Goal: Task Accomplishment & Management: Manage account settings

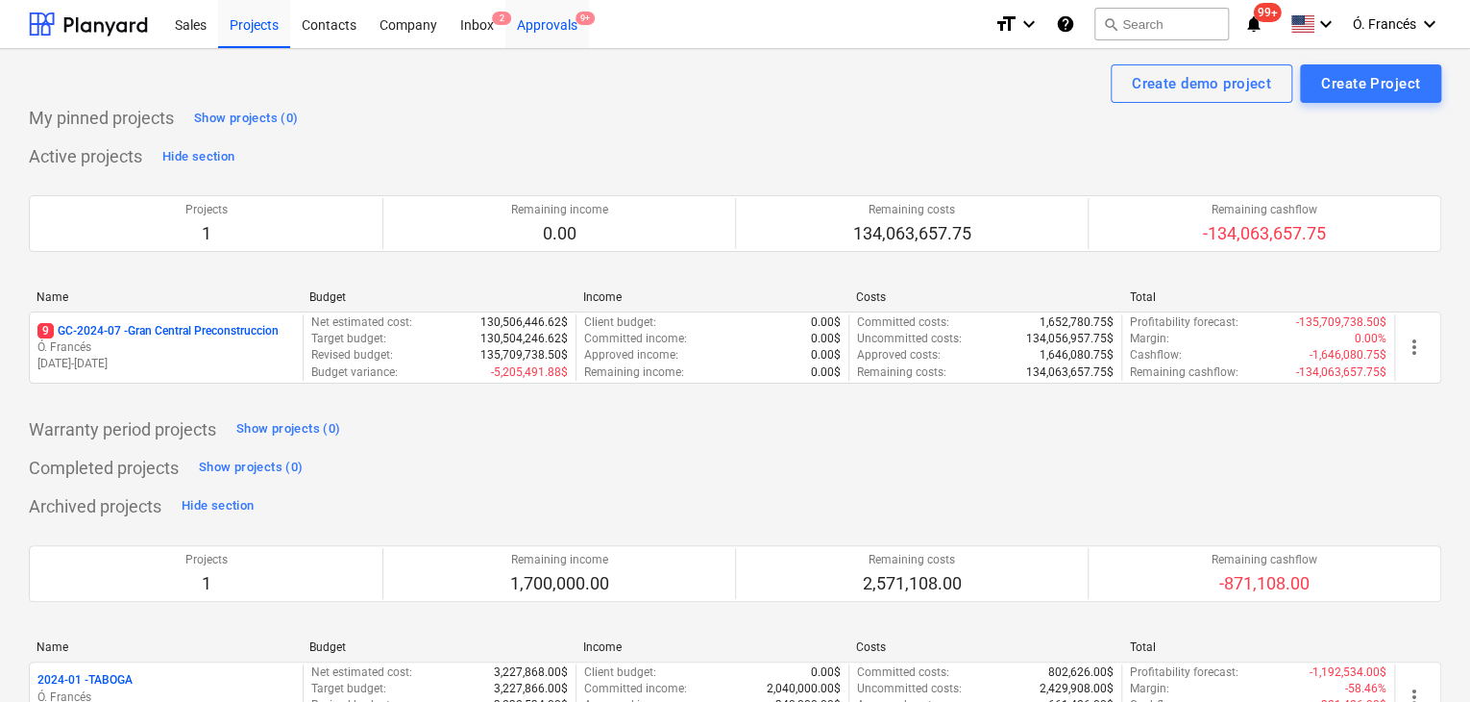
click at [545, 26] on div "Approvals 9+" at bounding box center [548, 23] width 84 height 49
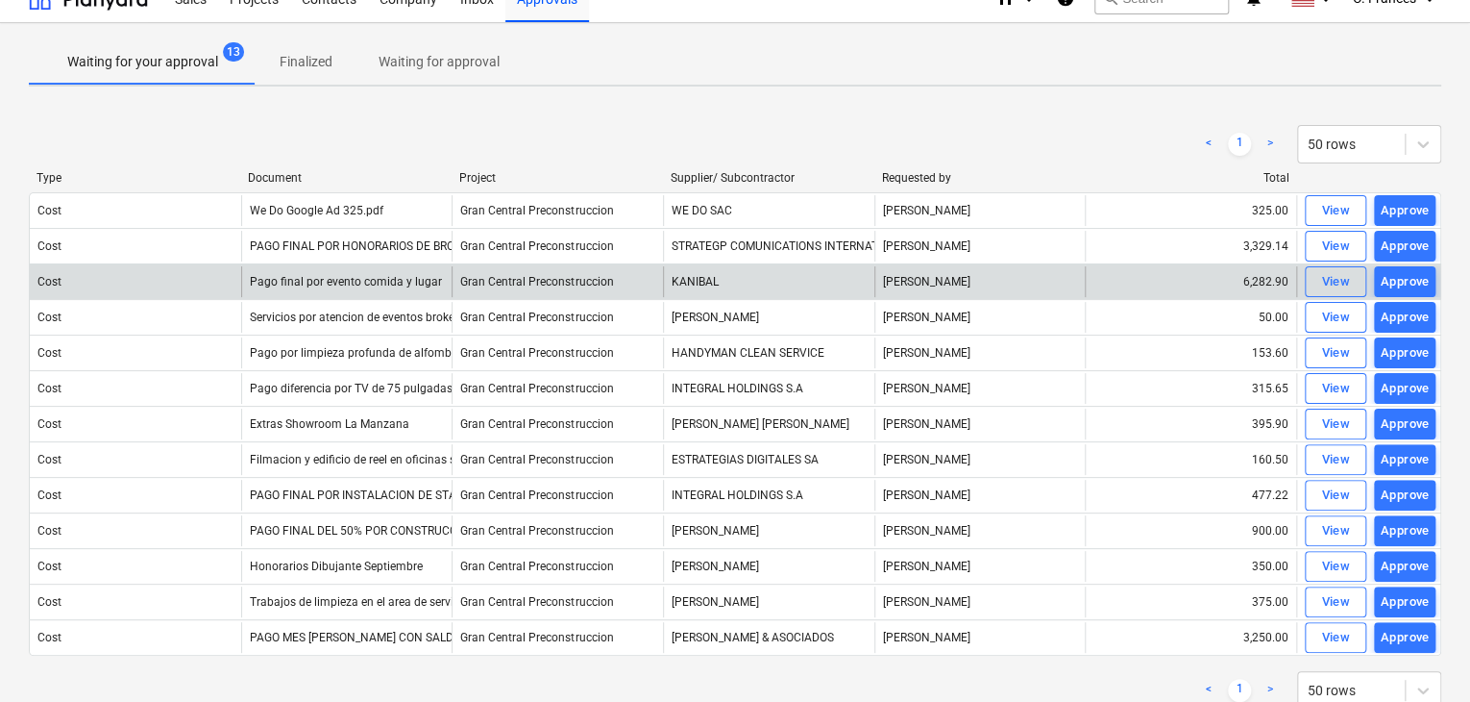
scroll to position [85, 0]
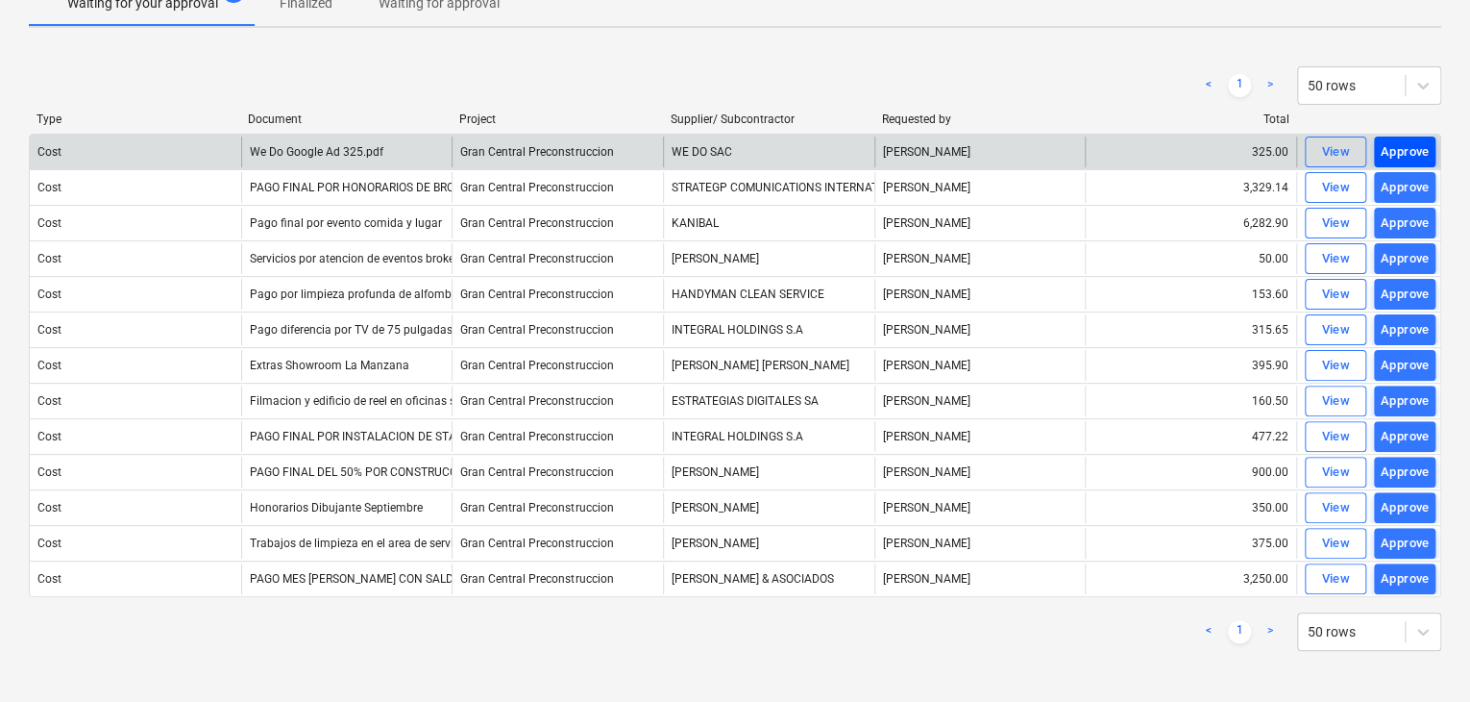
click at [1389, 150] on div "Approve" at bounding box center [1405, 152] width 49 height 22
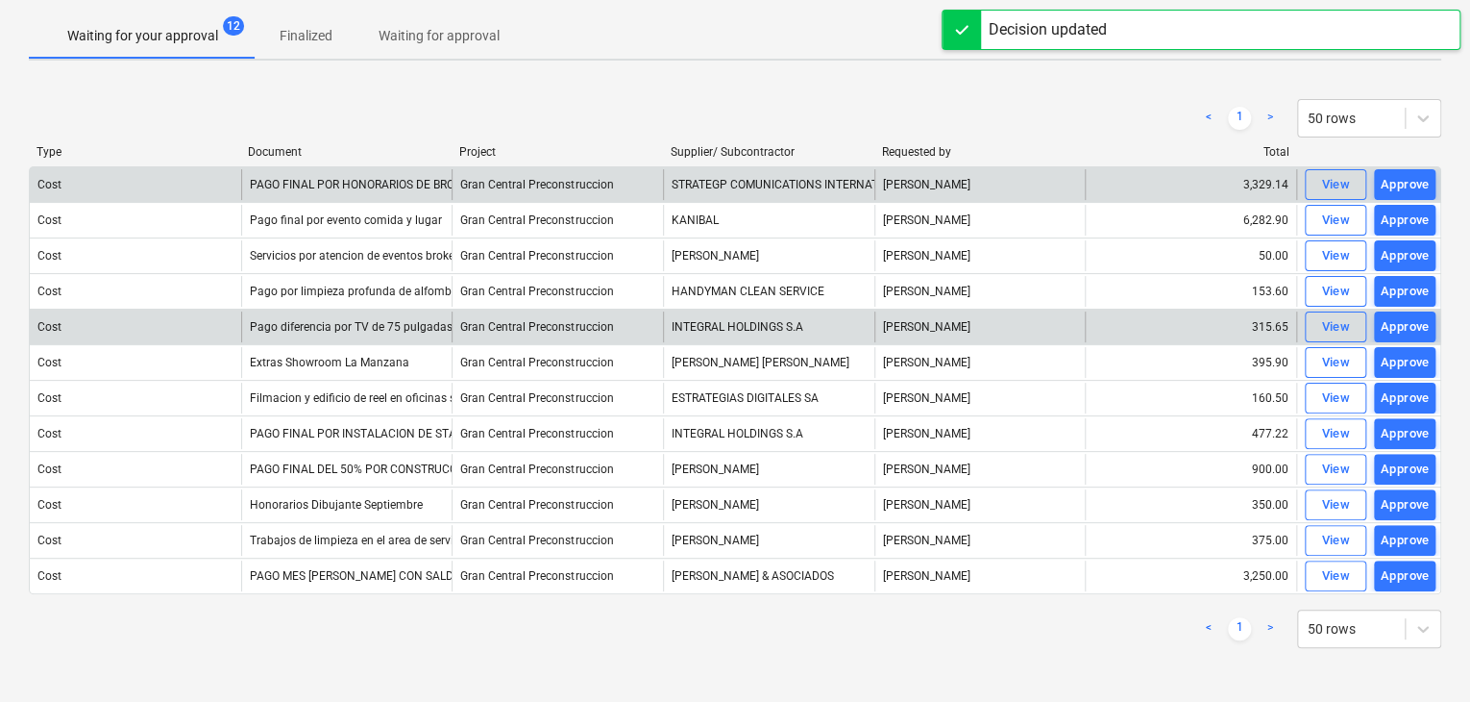
scroll to position [50, 0]
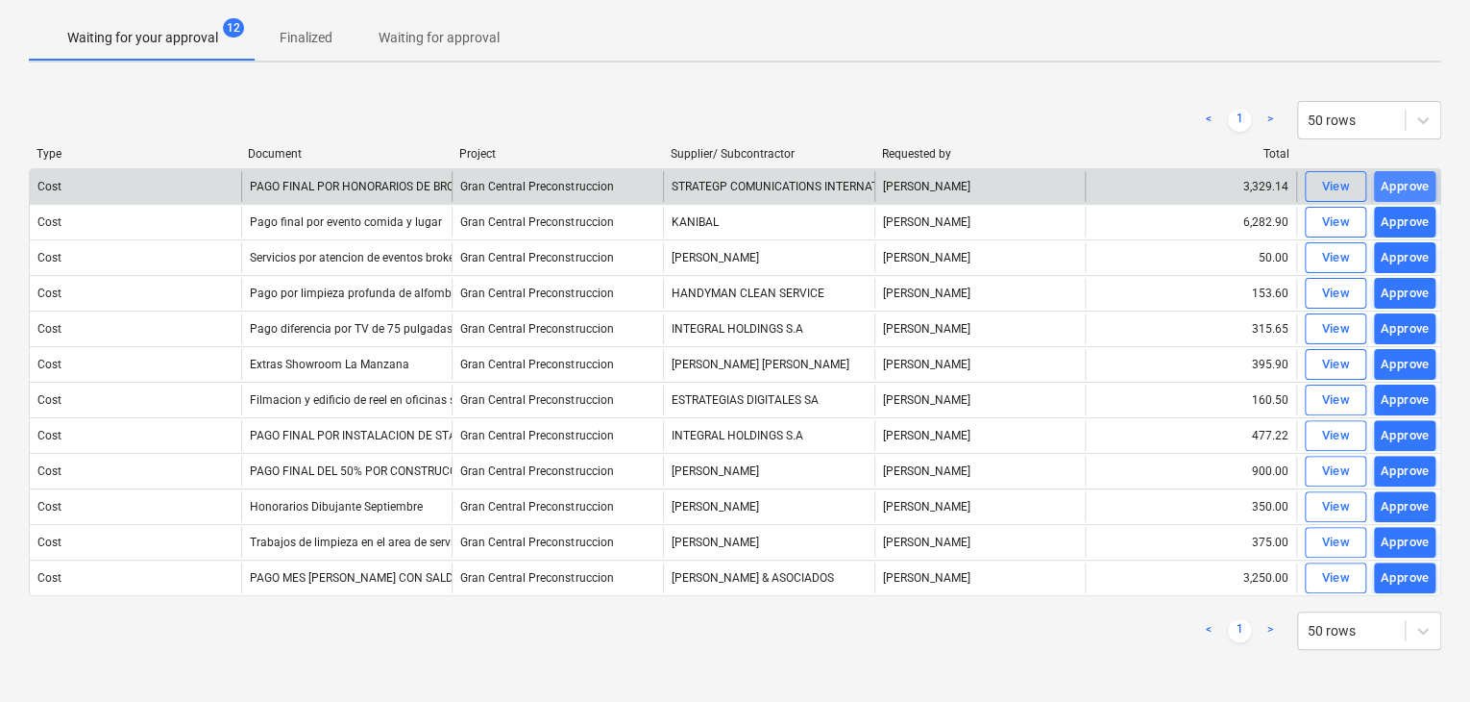
click at [1404, 185] on div "Approve" at bounding box center [1405, 187] width 49 height 22
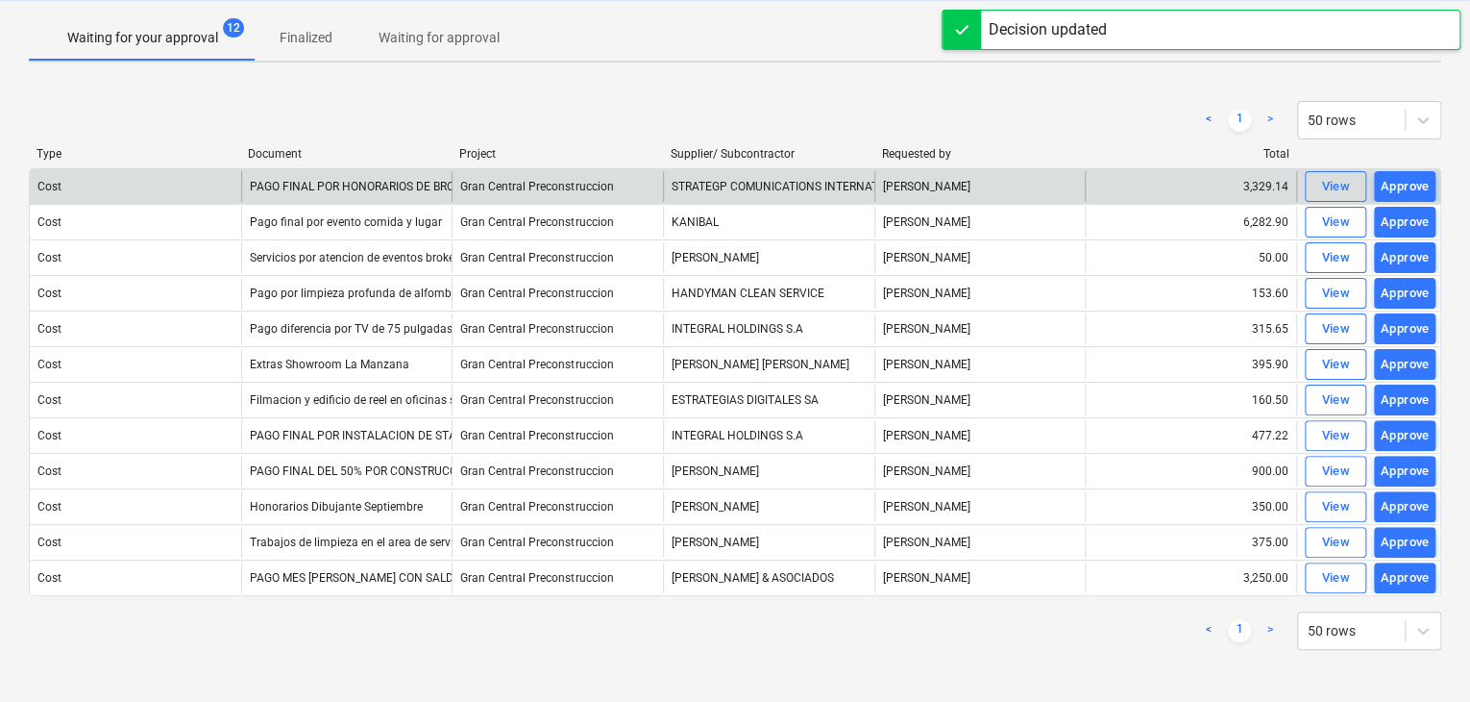
scroll to position [14, 0]
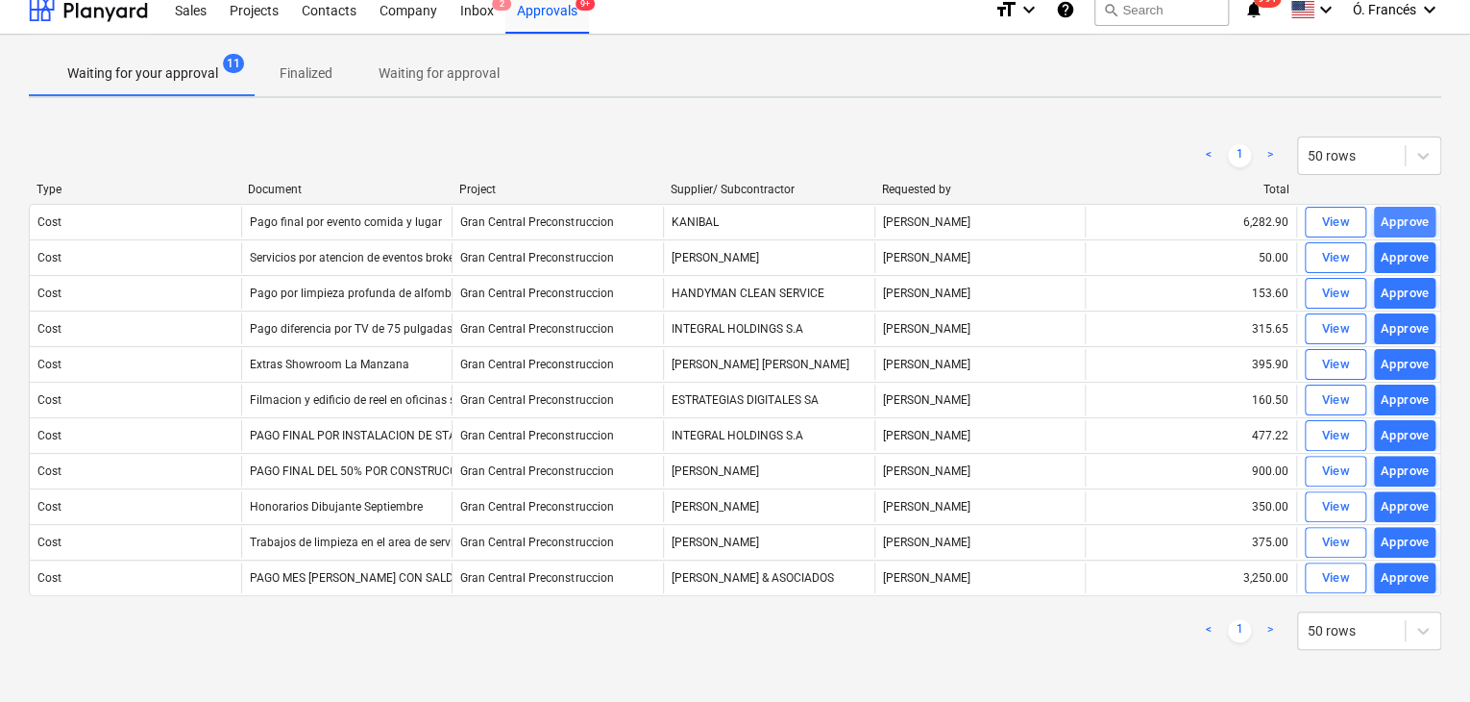
click at [1405, 219] on div "Approve" at bounding box center [1405, 222] width 49 height 22
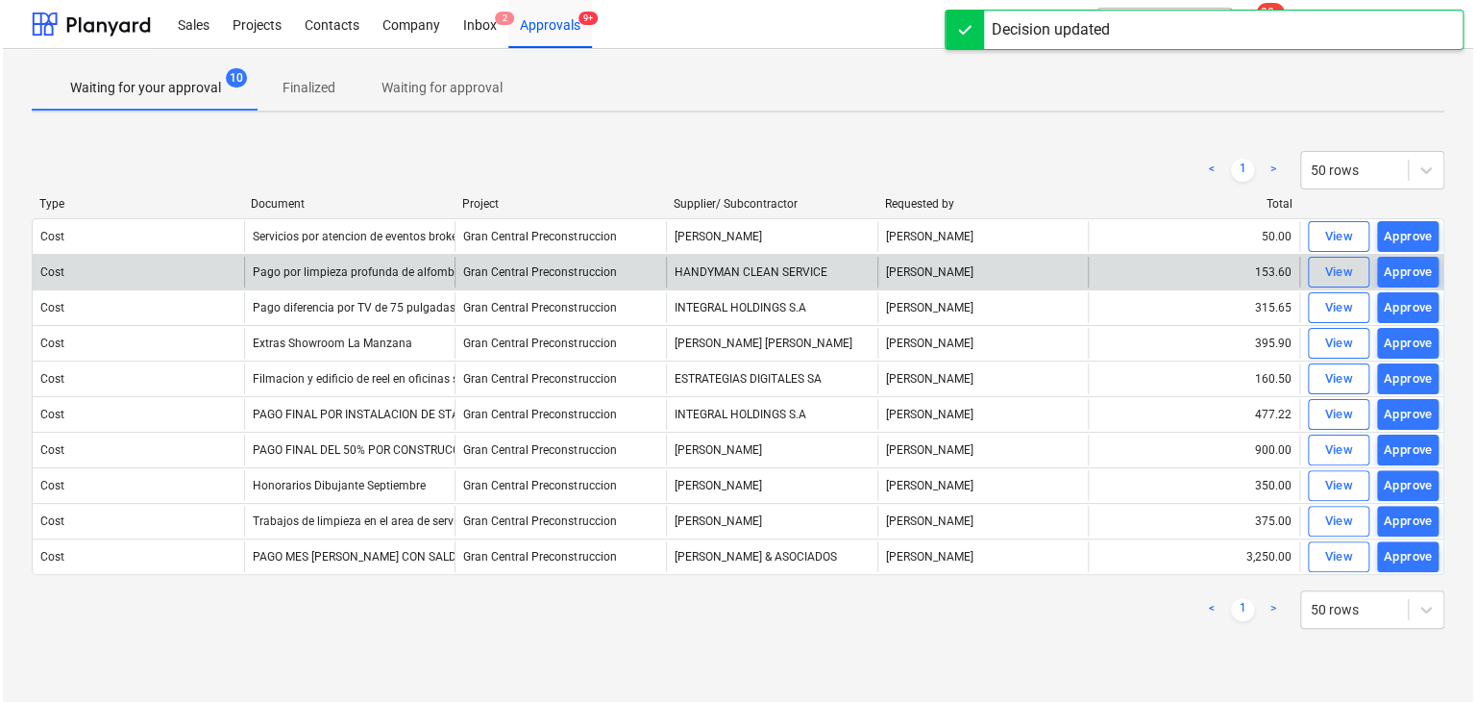
scroll to position [0, 0]
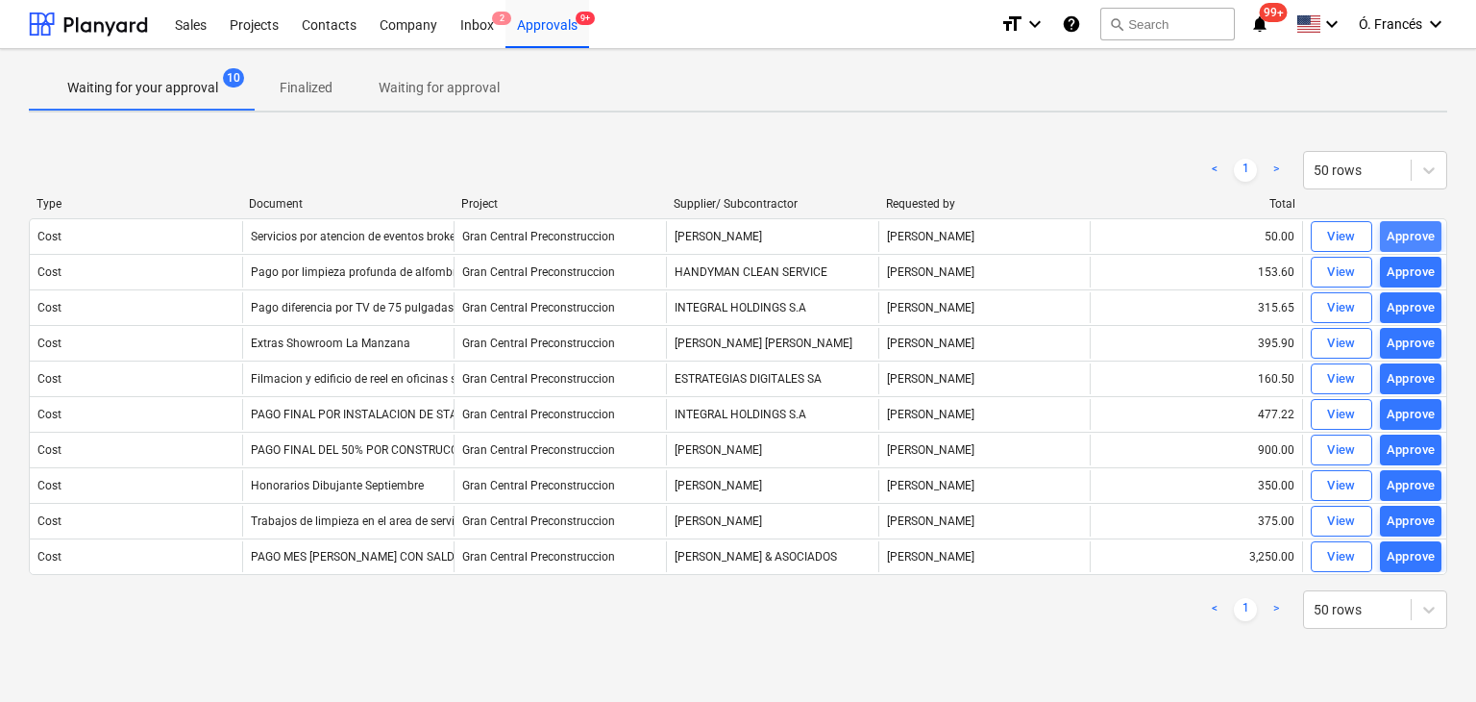
click at [1399, 238] on div "Approve" at bounding box center [1411, 237] width 49 height 22
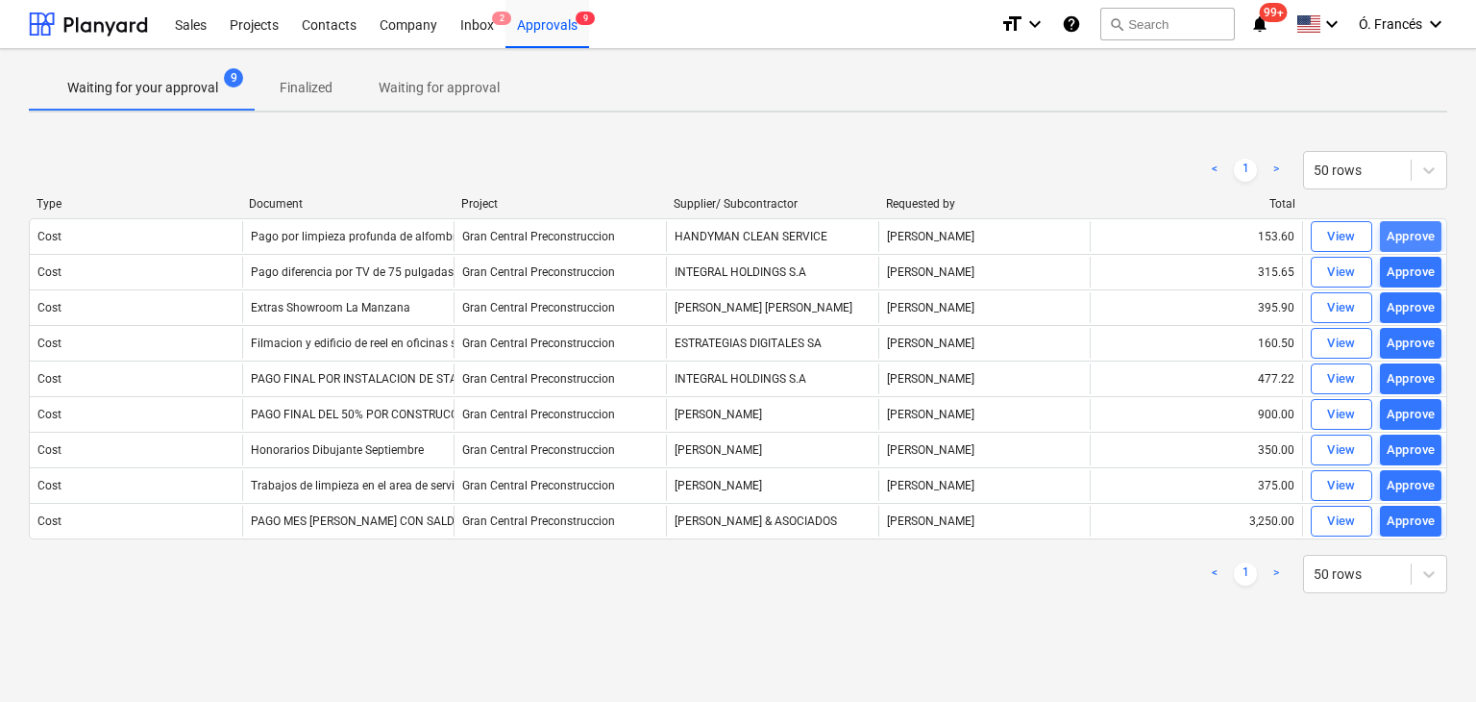
click at [1402, 242] on div "Approve" at bounding box center [1411, 237] width 49 height 22
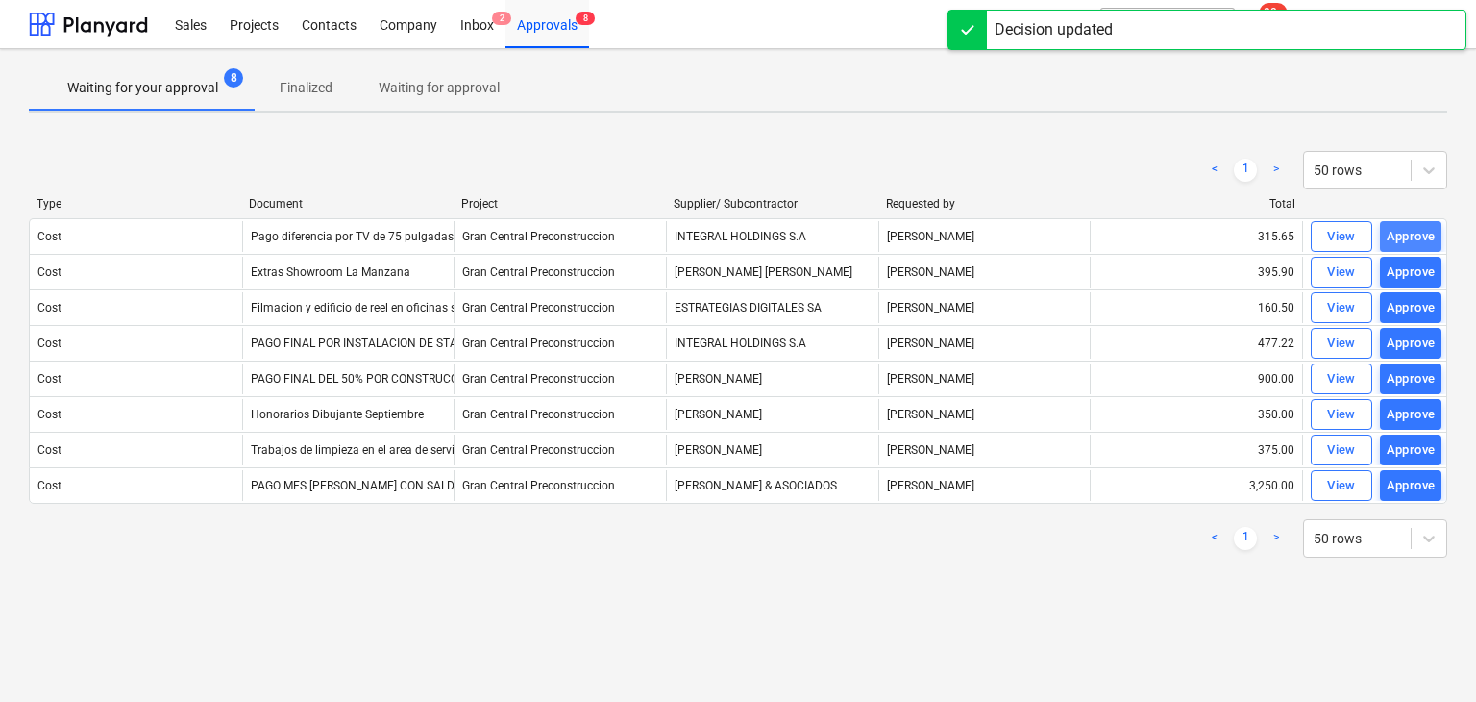
click at [1417, 232] on div "Approve" at bounding box center [1411, 237] width 49 height 22
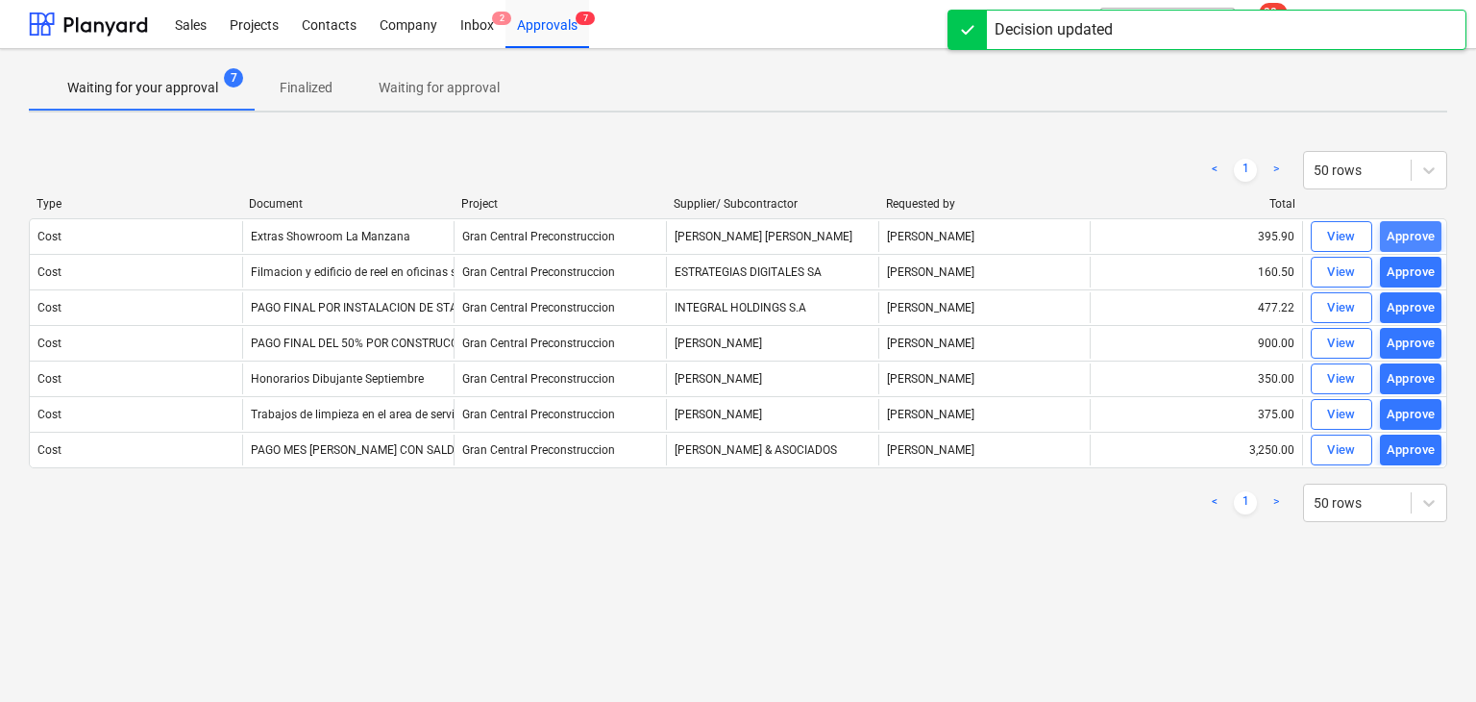
click at [1416, 239] on div "Approve" at bounding box center [1411, 237] width 49 height 22
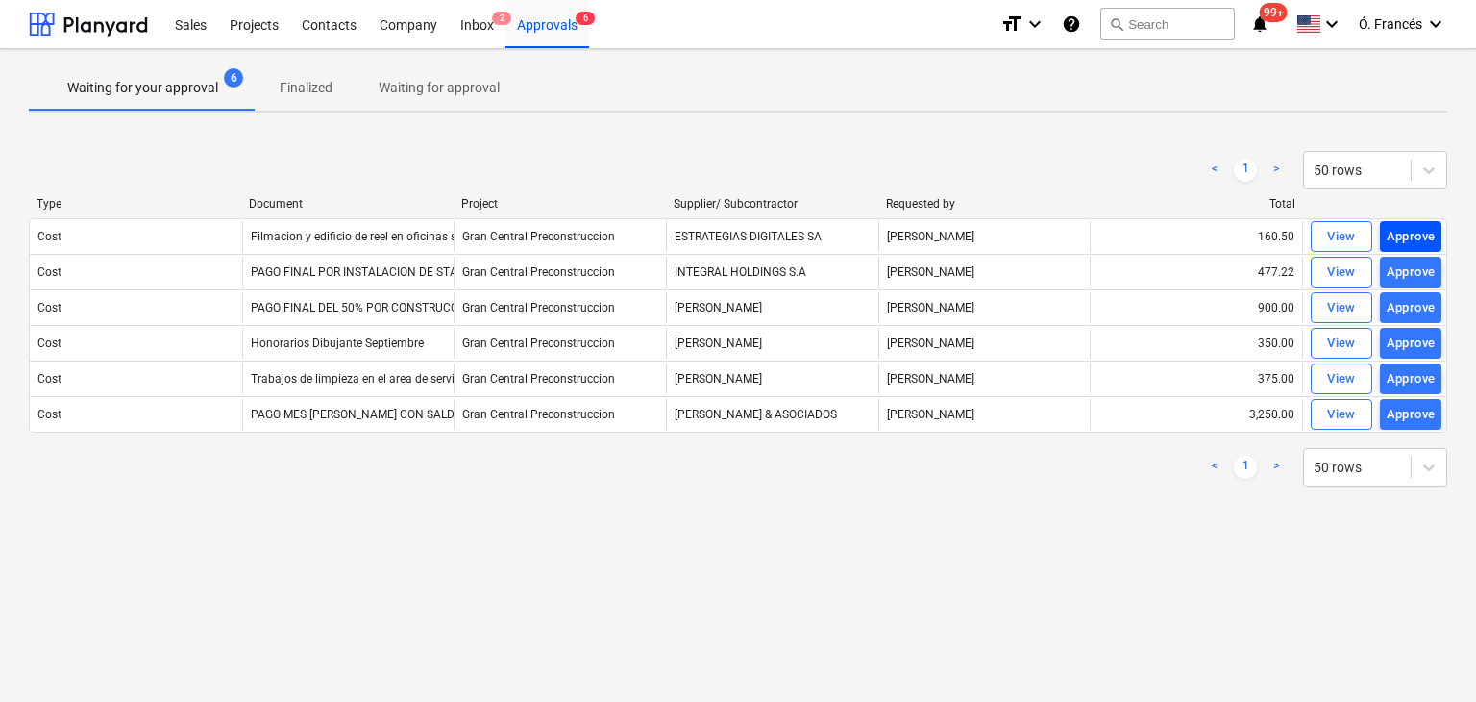
click at [1409, 231] on div "Approve" at bounding box center [1411, 237] width 49 height 22
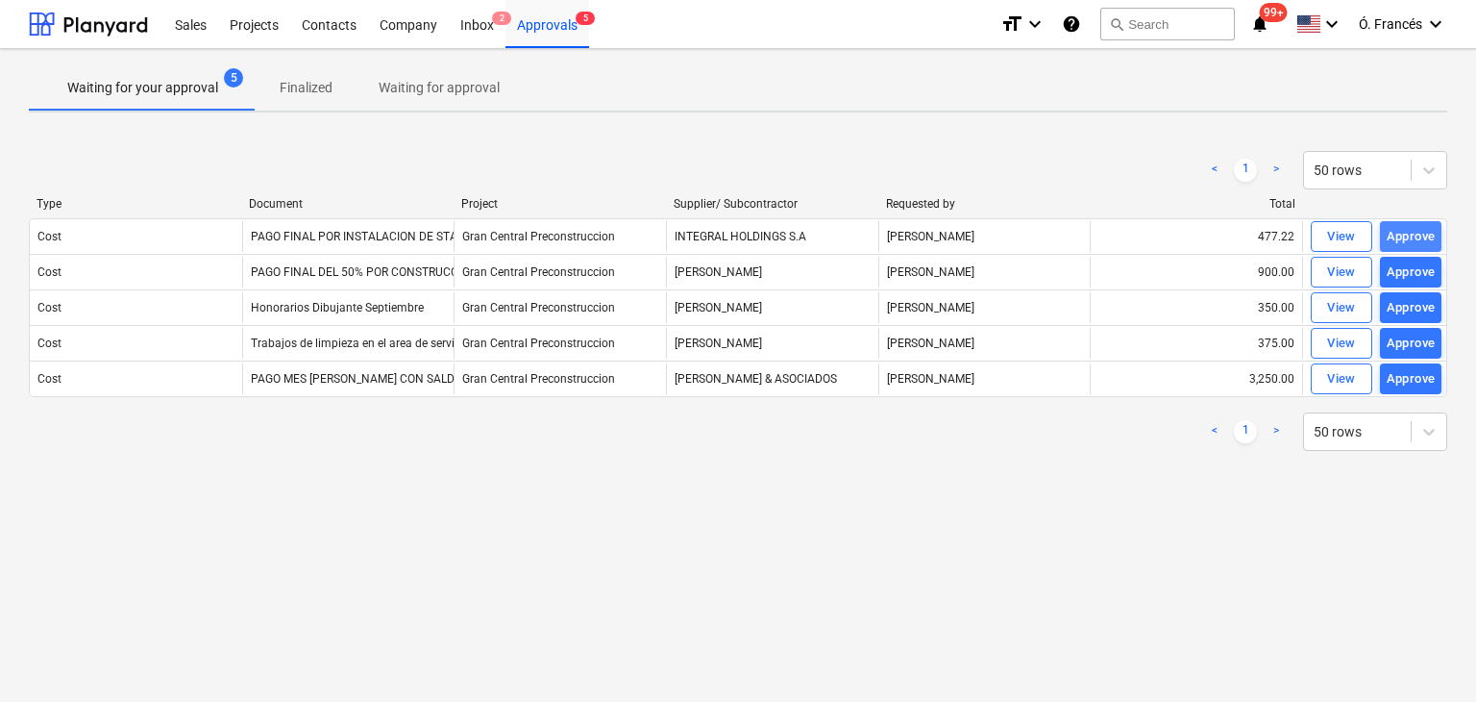
click at [1403, 239] on div "Approve" at bounding box center [1411, 237] width 49 height 22
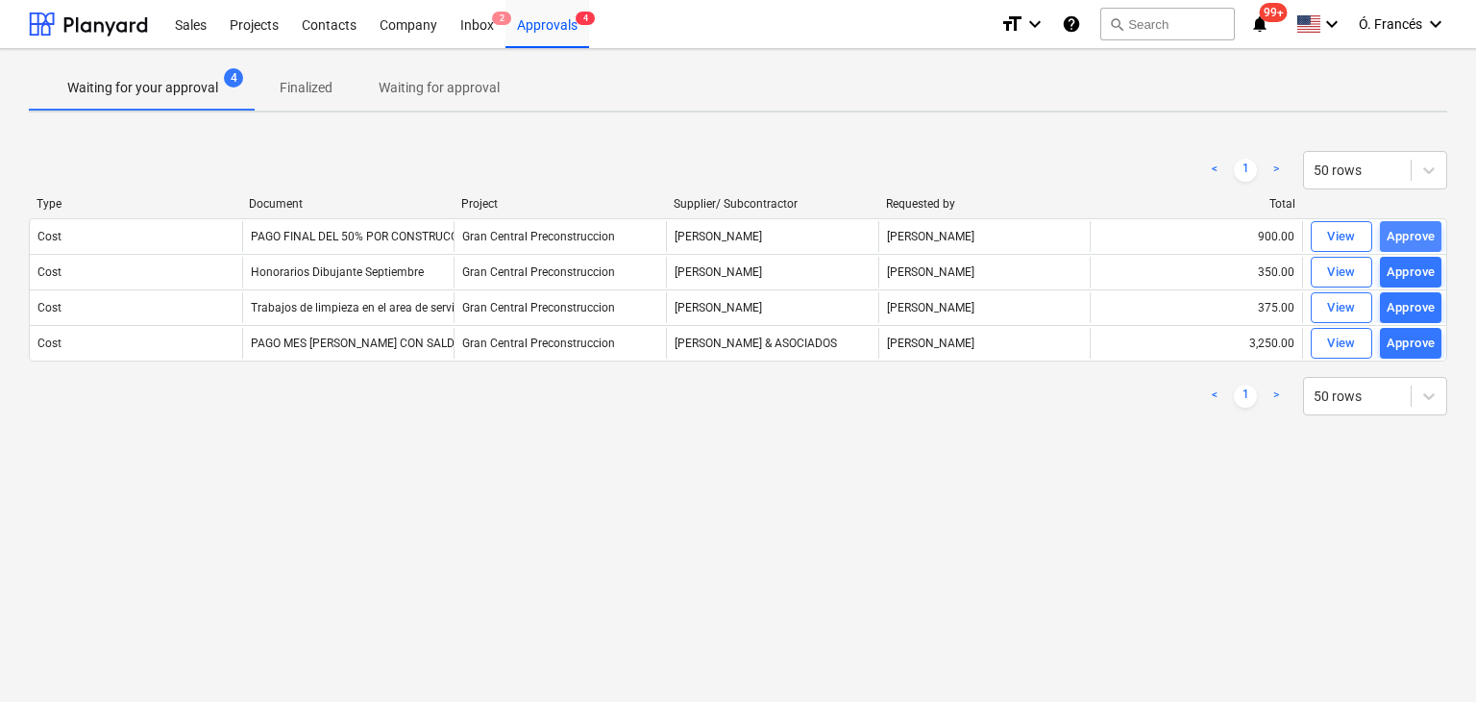
click at [1384, 240] on button "Approve" at bounding box center [1411, 236] width 62 height 31
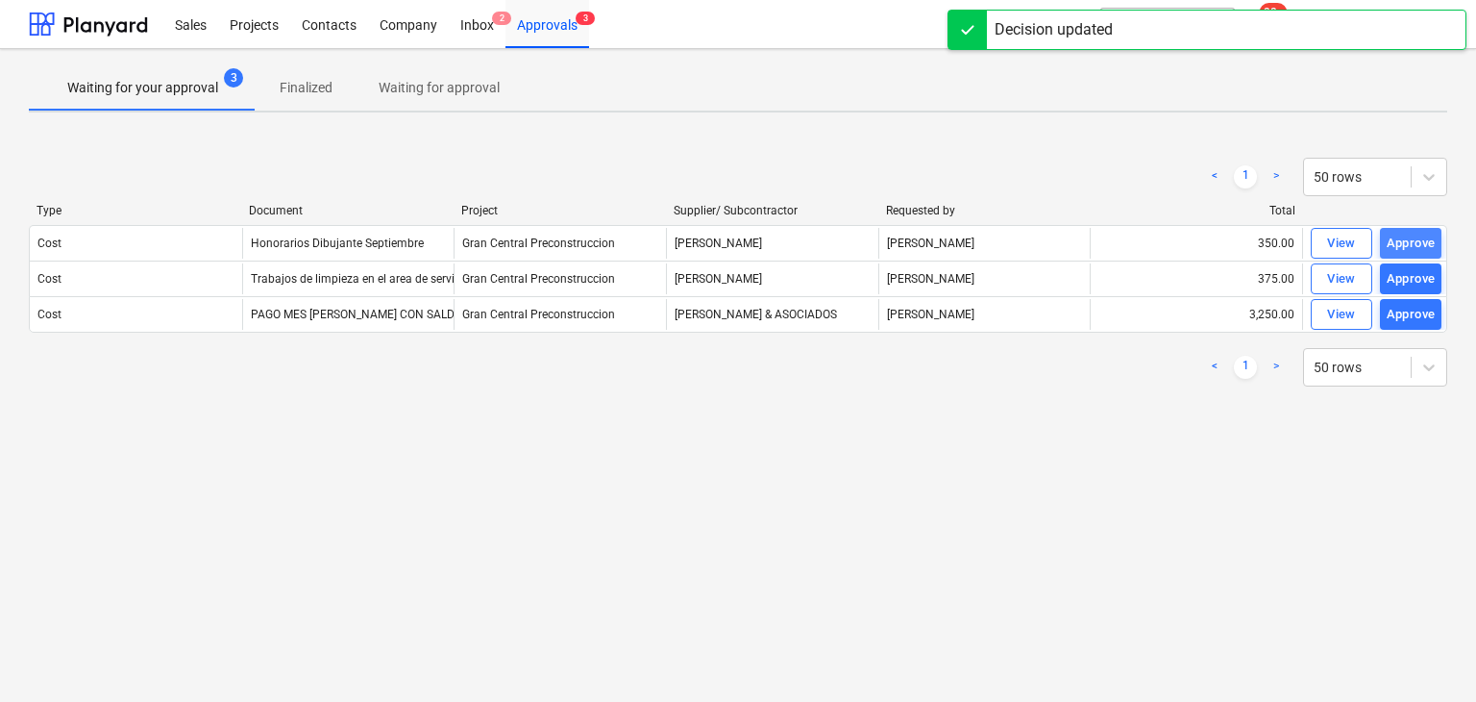
click at [1401, 249] on div "Approve" at bounding box center [1411, 244] width 49 height 22
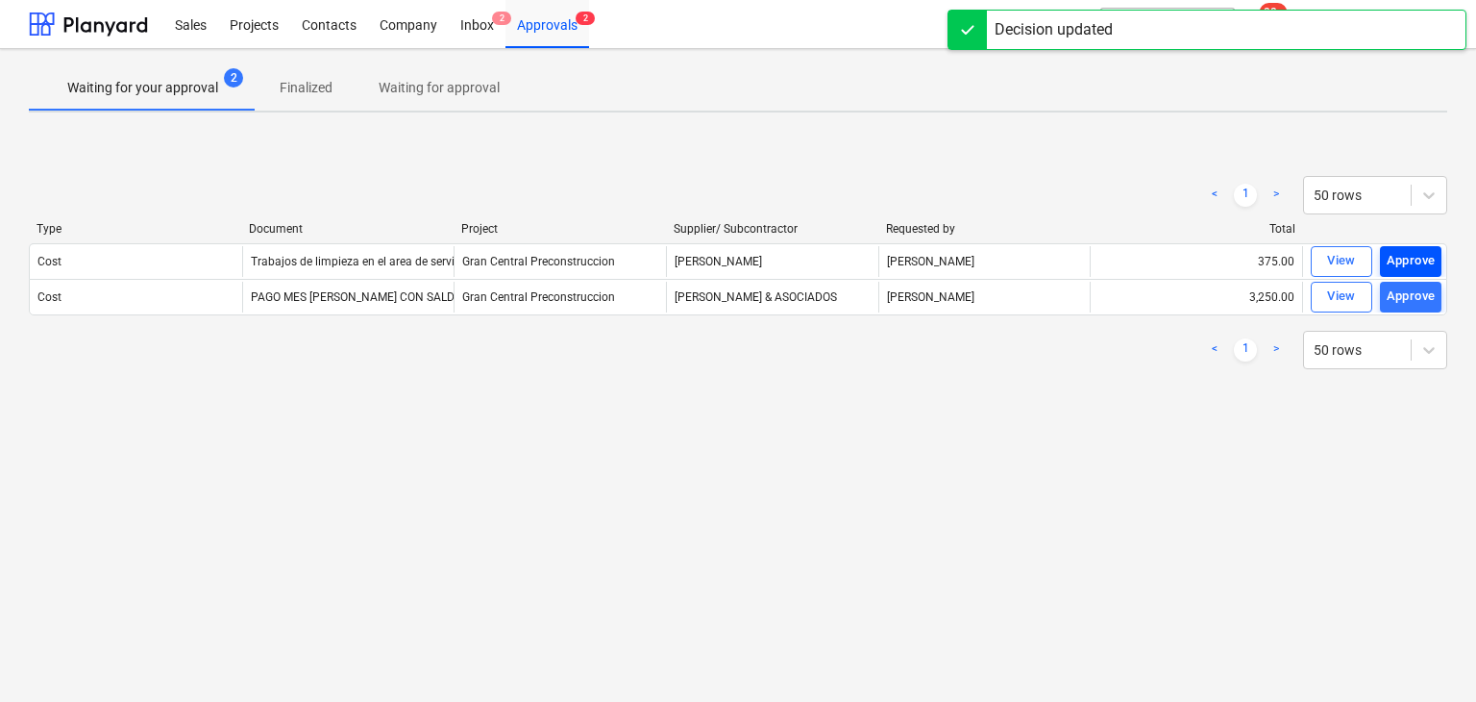
click at [1402, 257] on div "Approve" at bounding box center [1411, 261] width 49 height 22
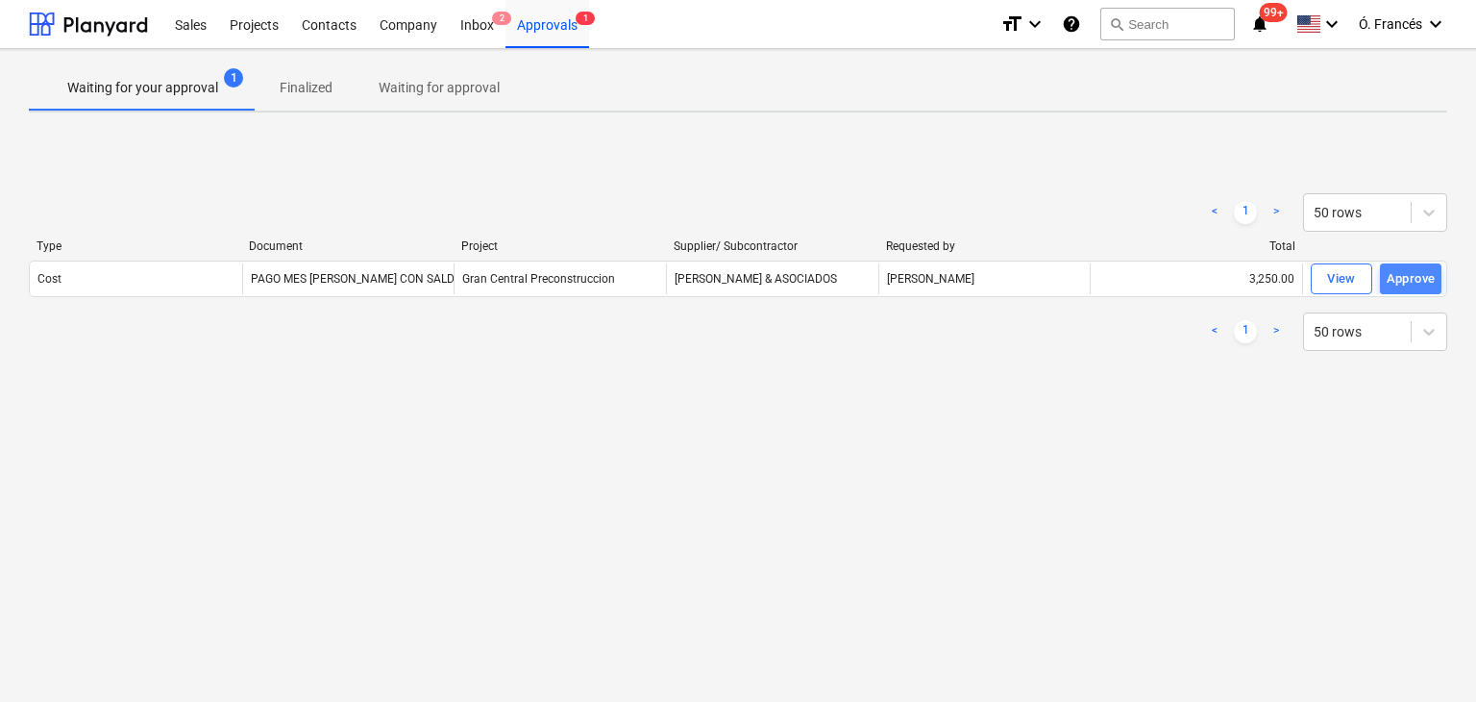
click at [1387, 273] on div "Approve" at bounding box center [1411, 279] width 49 height 22
